Goal: Information Seeking & Learning: Find specific fact

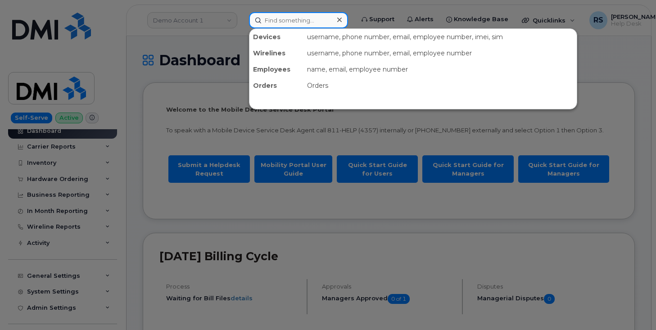
click at [283, 20] on input at bounding box center [298, 20] width 99 height 16
paste input "5878399217"
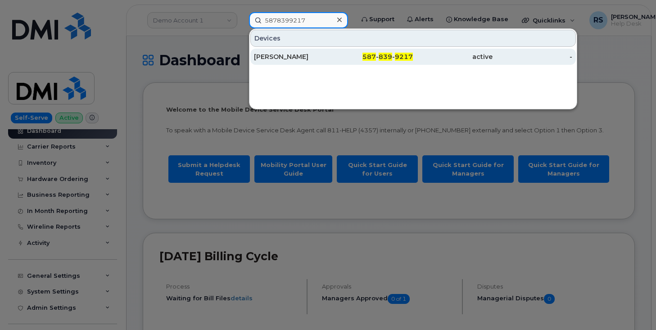
type input "5878399217"
click at [279, 55] on div "Adrian Farrell" at bounding box center [294, 56] width 80 height 9
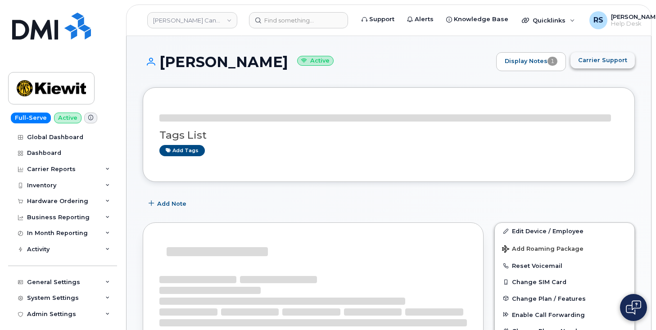
click at [593, 62] on span "Carrier Support" at bounding box center [602, 60] width 49 height 9
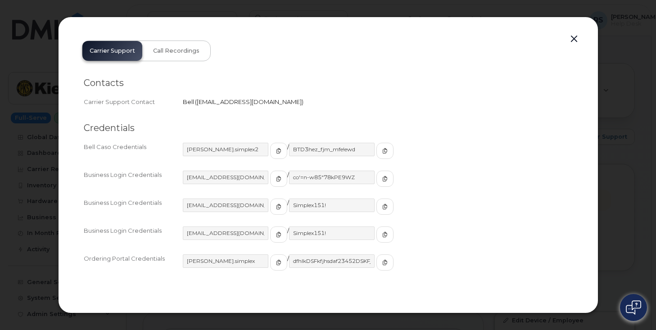
click at [500, 88] on h2 "Contacts" at bounding box center [328, 82] width 489 height 11
click at [276, 151] on icon "button" at bounding box center [278, 150] width 5 height 5
click at [382, 152] on icon "button" at bounding box center [384, 150] width 5 height 5
click at [574, 39] on button "button" at bounding box center [574, 39] width 14 height 13
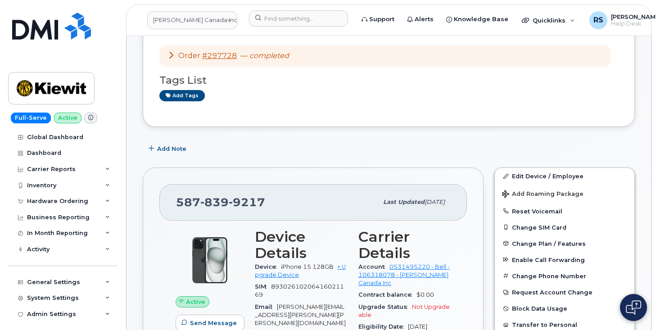
scroll to position [150, 0]
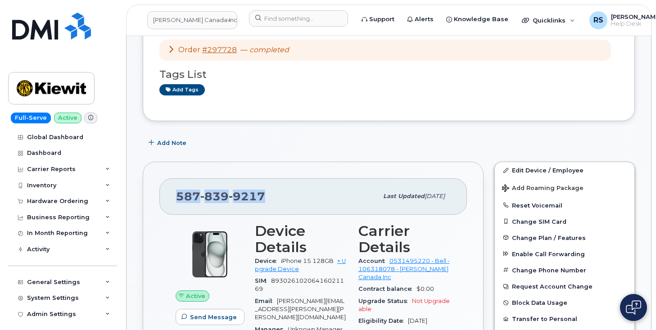
drag, startPoint x: 273, startPoint y: 195, endPoint x: 173, endPoint y: 202, distance: 100.2
click at [173, 202] on div "587 839 9217 Last updated Aug 18, 2025" at bounding box center [313, 196] width 308 height 36
copy span "587 839 9217"
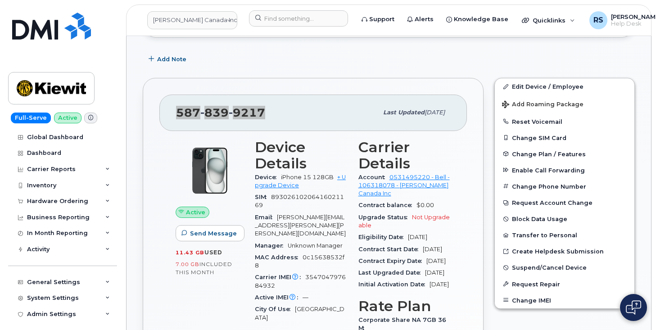
scroll to position [240, 0]
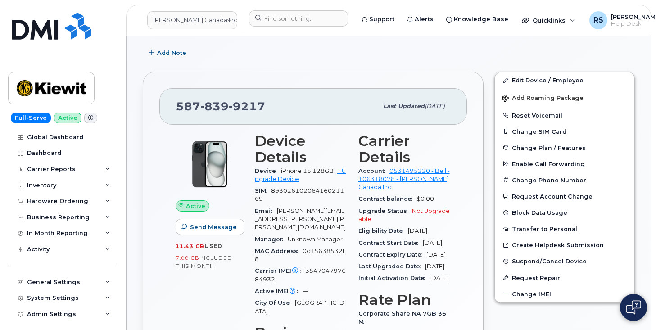
click at [495, 54] on div "Add Note" at bounding box center [389, 53] width 492 height 16
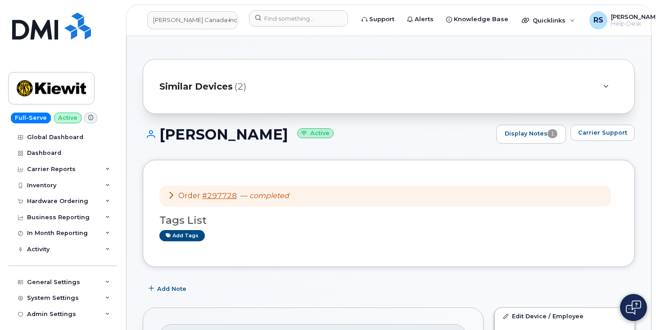
scroll to position [0, 0]
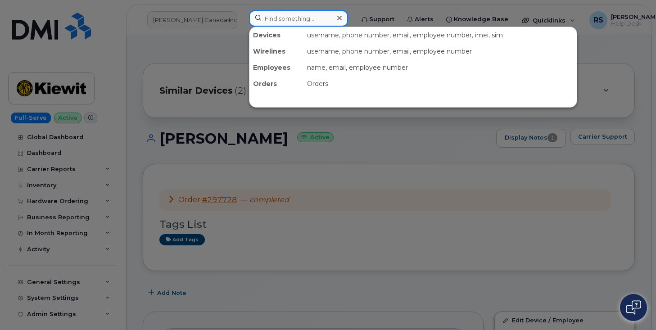
click at [266, 17] on input at bounding box center [298, 18] width 99 height 16
paste input "[PHONE_NUMBER]"
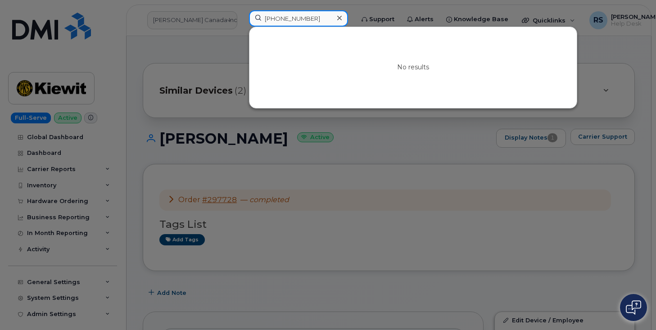
click at [318, 18] on input "[PHONE_NUMBER]" at bounding box center [298, 18] width 99 height 16
drag, startPoint x: 318, startPoint y: 18, endPoint x: 249, endPoint y: 15, distance: 68.5
click at [249, 15] on input "[PHONE_NUMBER]" at bounding box center [298, 18] width 99 height 16
paste input "909-344-2984"
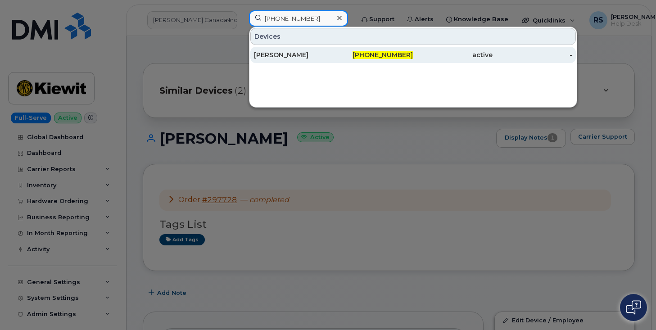
type input "909-344-2984"
click at [294, 53] on div "DILLION MURPHY" at bounding box center [294, 54] width 80 height 9
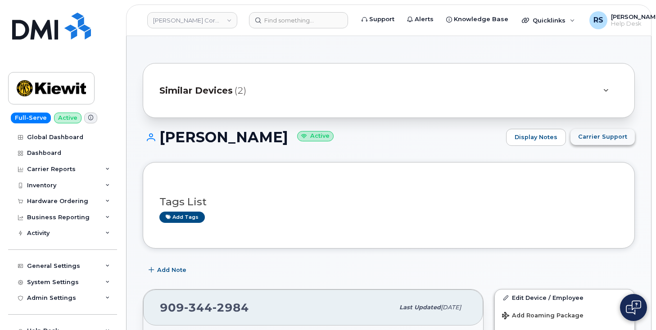
click at [603, 135] on span "Carrier Support" at bounding box center [602, 136] width 49 height 9
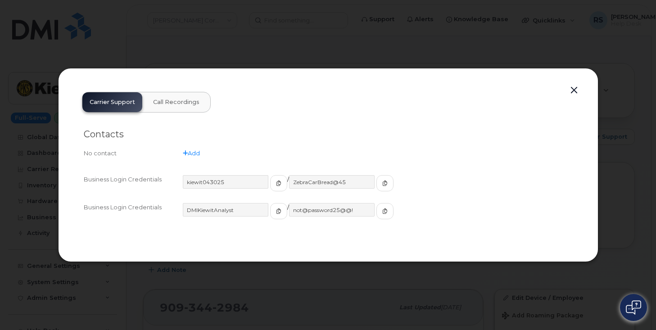
click at [573, 88] on button "button" at bounding box center [574, 90] width 14 height 13
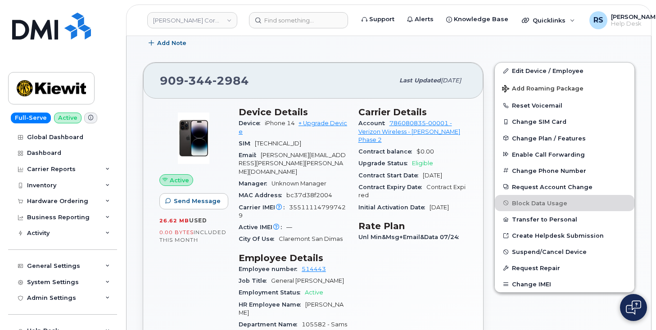
scroll to position [240, 0]
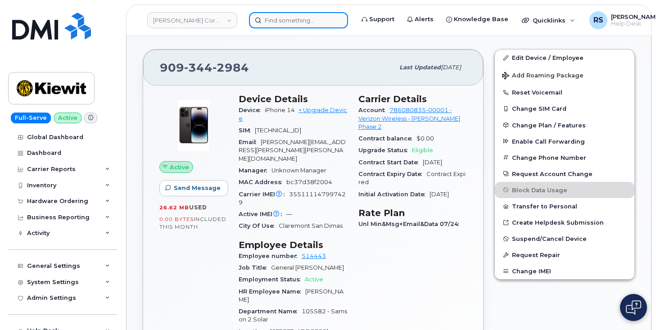
click at [270, 19] on input at bounding box center [298, 20] width 99 height 16
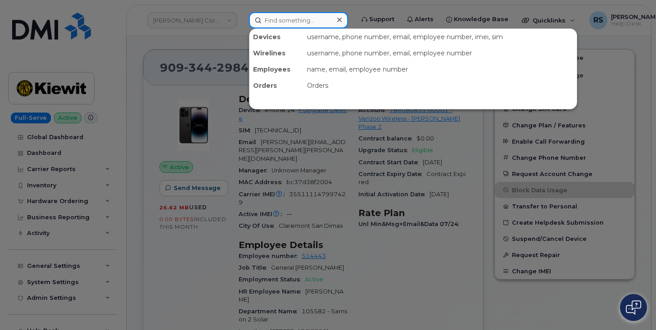
paste input "270-201-4476"
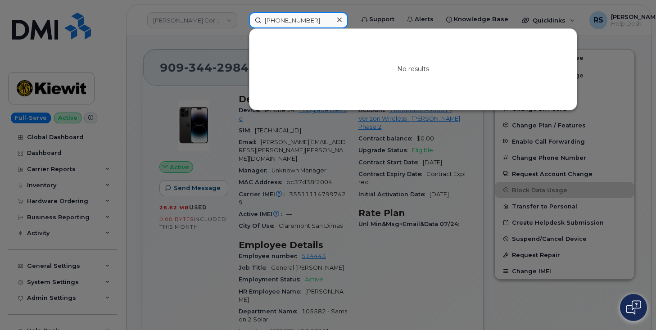
click at [321, 21] on input "[PHONE_NUMBER]" at bounding box center [298, 20] width 99 height 16
drag, startPoint x: 321, startPoint y: 21, endPoint x: 246, endPoint y: 23, distance: 74.8
click at [242, 22] on div "270-201-4476 No results" at bounding box center [298, 20] width 113 height 16
paste input "9037152369"
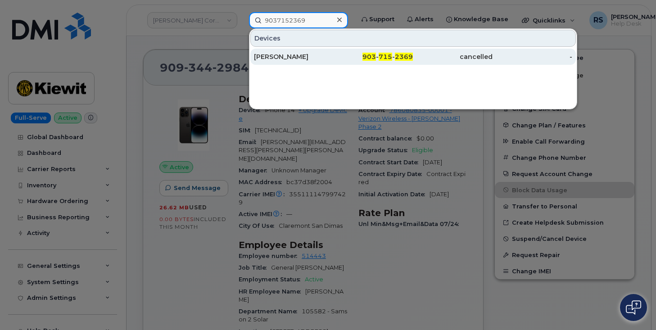
type input "9037152369"
click at [290, 55] on div "[PERSON_NAME]" at bounding box center [294, 56] width 80 height 9
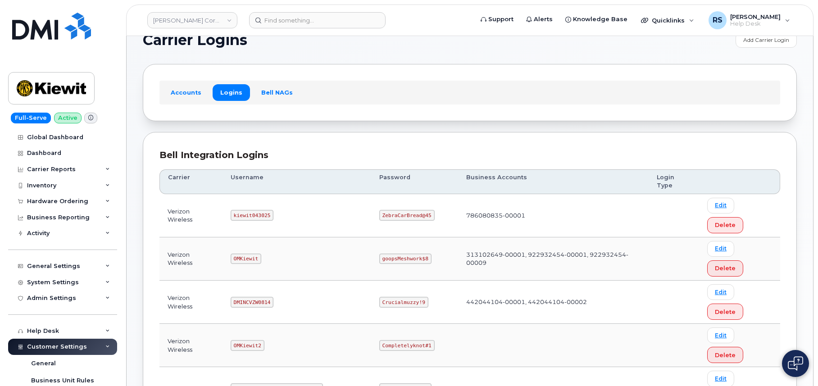
scroll to position [30, 0]
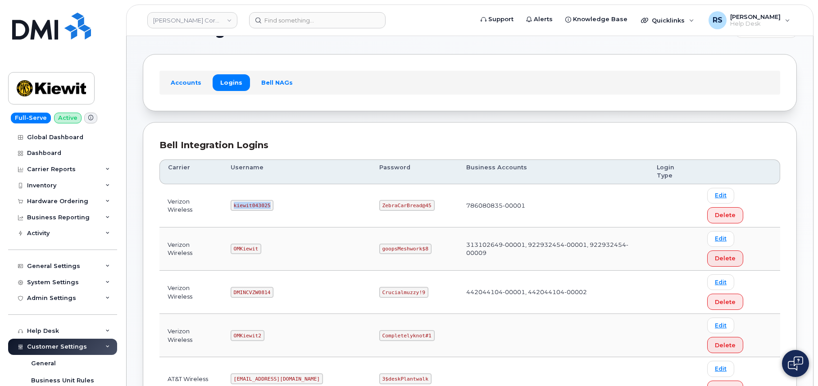
drag, startPoint x: 236, startPoint y: 188, endPoint x: 276, endPoint y: 195, distance: 39.9
click at [276, 195] on td "kiewit043025" at bounding box center [296, 205] width 149 height 43
copy code "kiewit043025"
drag, startPoint x: 353, startPoint y: 188, endPoint x: 402, endPoint y: 186, distance: 49.1
click at [402, 186] on td "ZebraCarBread@45" at bounding box center [414, 205] width 87 height 43
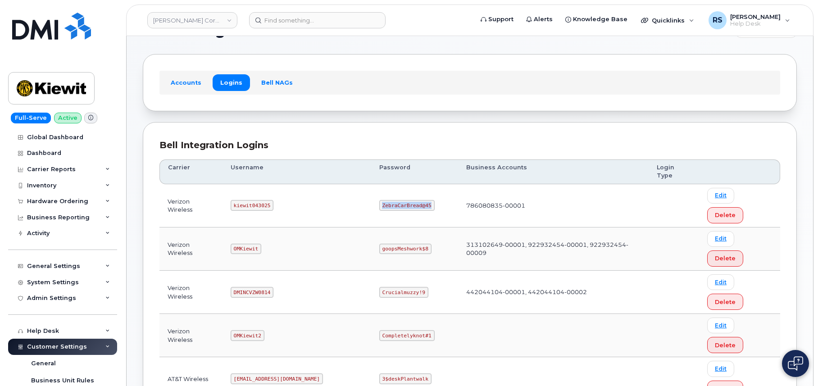
copy code "ZebraCarBread@45"
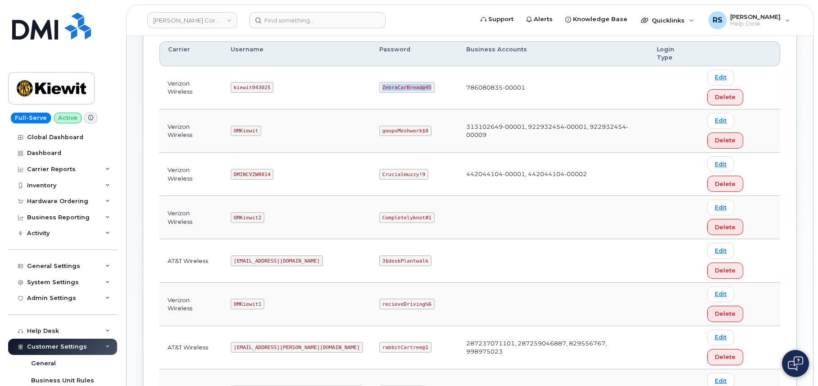
scroll to position [150, 0]
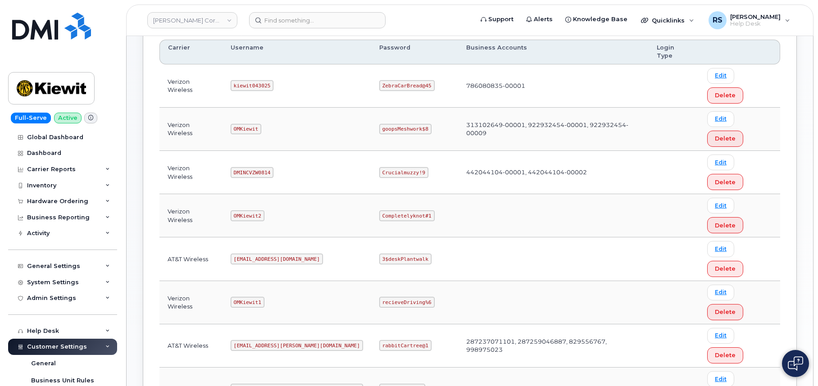
drag, startPoint x: 238, startPoint y: 258, endPoint x: 292, endPoint y: 259, distance: 54.1
copy code "kiewit041825"
drag, startPoint x: 353, startPoint y: 259, endPoint x: 407, endPoint y: 261, distance: 54.1
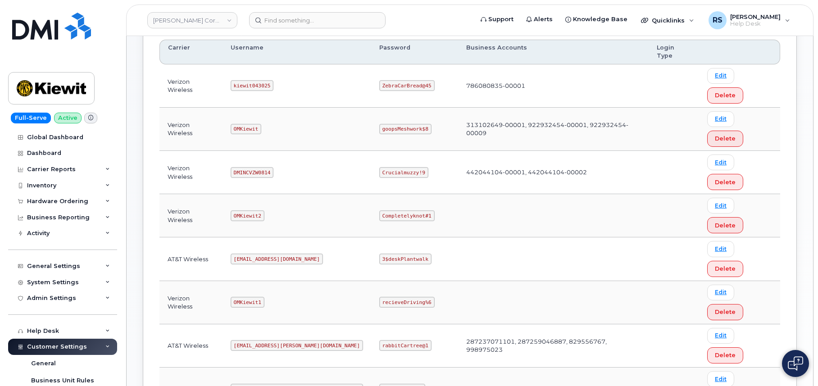
copy code "CompletelyPartial$1"
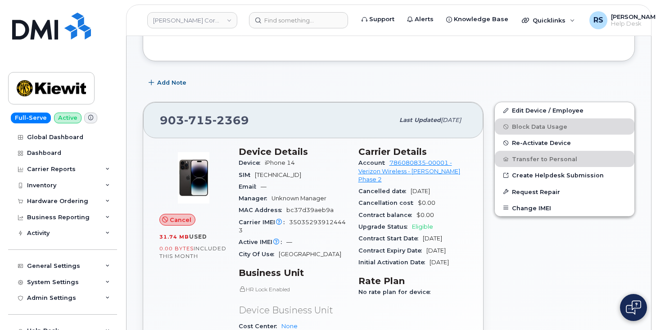
scroll to position [120, 0]
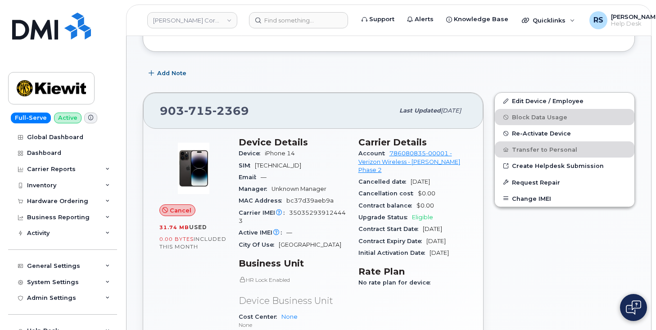
click at [379, 69] on div "Add Note" at bounding box center [389, 73] width 492 height 16
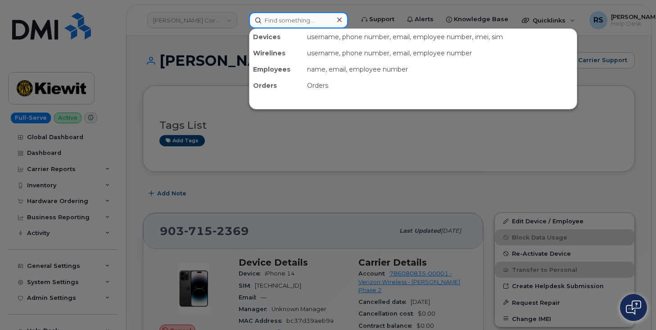
click at [270, 20] on input at bounding box center [298, 20] width 99 height 16
paste input "[PHONE_NUMBER]"
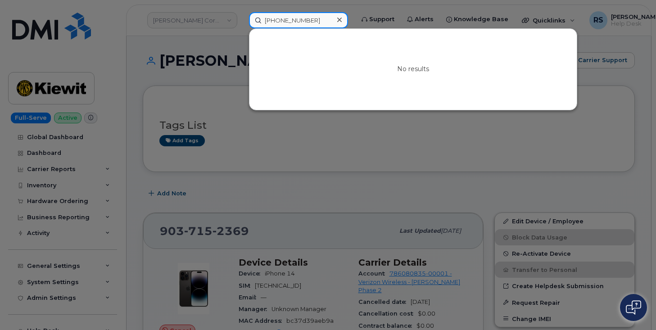
click at [296, 22] on input "[PHONE_NUMBER]" at bounding box center [298, 20] width 99 height 16
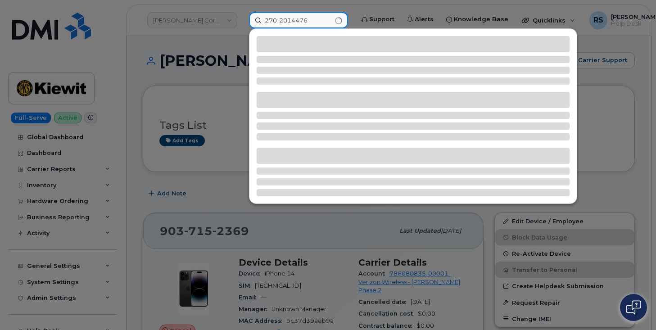
click at [281, 25] on input "270-2014476" at bounding box center [298, 20] width 99 height 16
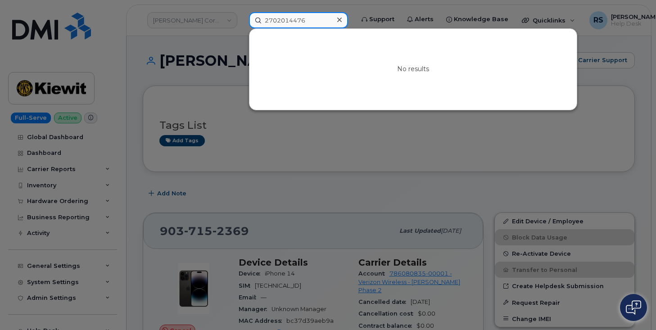
type input "2702014476"
click at [339, 19] on icon at bounding box center [339, 20] width 5 height 5
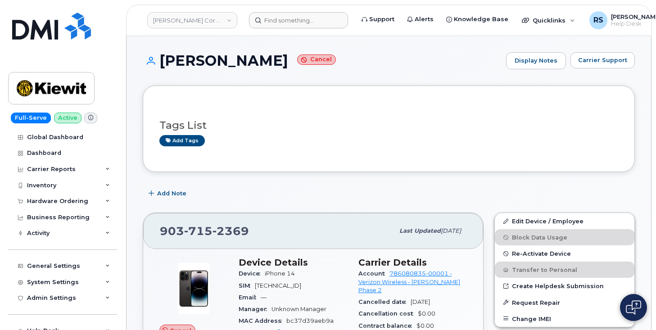
click at [420, 61] on h1 "[PERSON_NAME] Cancel" at bounding box center [322, 61] width 359 height 16
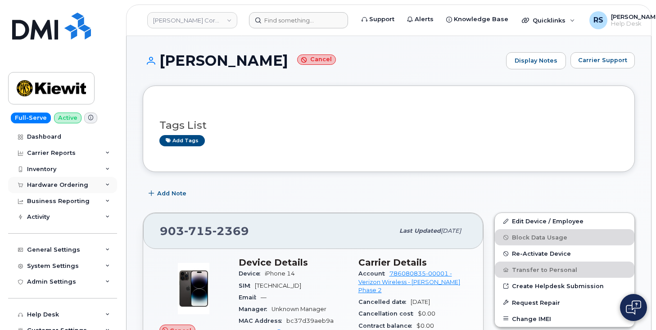
scroll to position [57, 0]
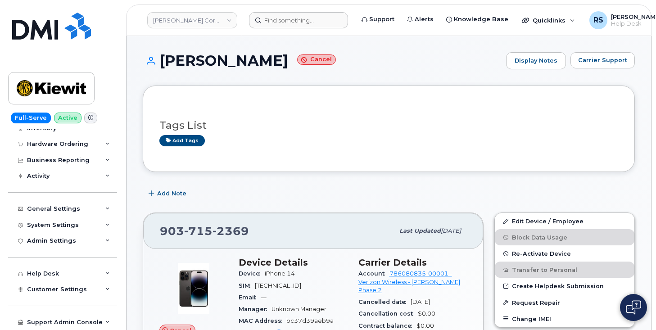
click at [420, 190] on div "Add Note" at bounding box center [389, 194] width 492 height 16
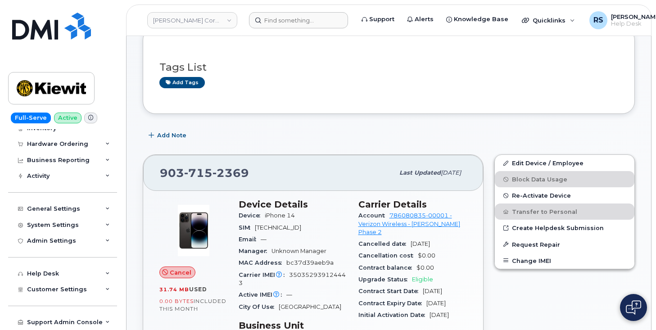
scroll to position [60, 0]
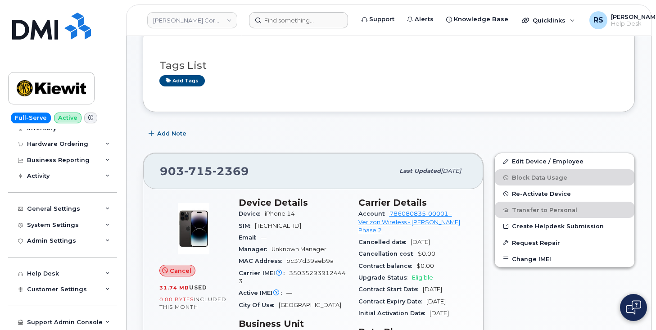
drag, startPoint x: 410, startPoint y: 234, endPoint x: 456, endPoint y: 235, distance: 46.4
click at [456, 236] on div "Cancelled date May 23, 2025" at bounding box center [412, 242] width 109 height 12
copy span "May 23, 2025"
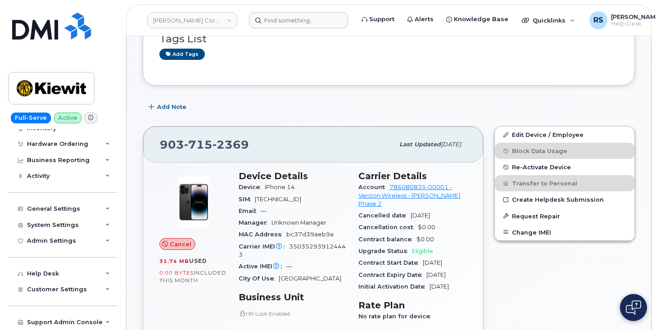
scroll to position [90, 0]
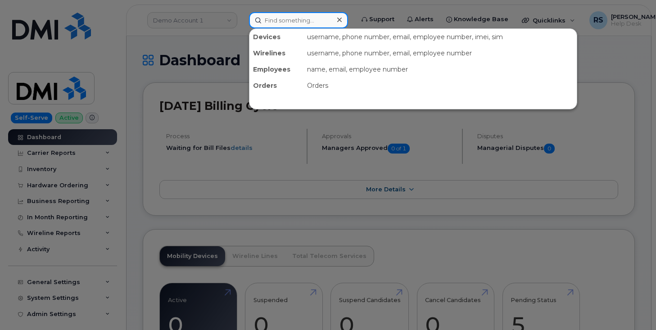
click at [278, 18] on input at bounding box center [298, 20] width 99 height 16
paste input "[PHONE_NUMBER]"
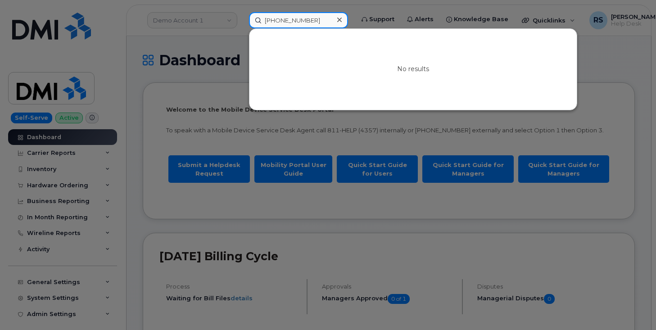
type input "[PHONE_NUMBER]"
click at [332, 61] on div "No results" at bounding box center [413, 69] width 327 height 81
click at [136, 21] on div at bounding box center [328, 165] width 656 height 330
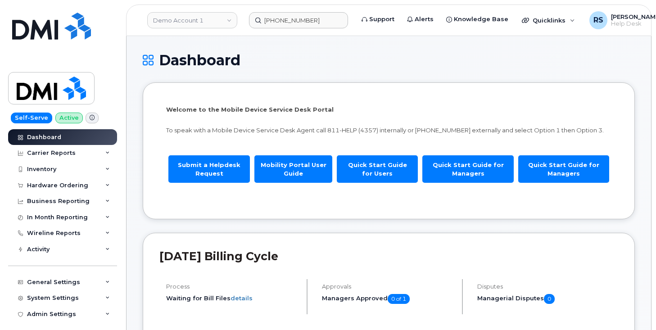
click at [7, 325] on div "Self-Serve Active Dashboard Carrier Reports Monthly Billing Data Daily Data Poo…" at bounding box center [61, 165] width 122 height 330
